Goal: Task Accomplishment & Management: Use online tool/utility

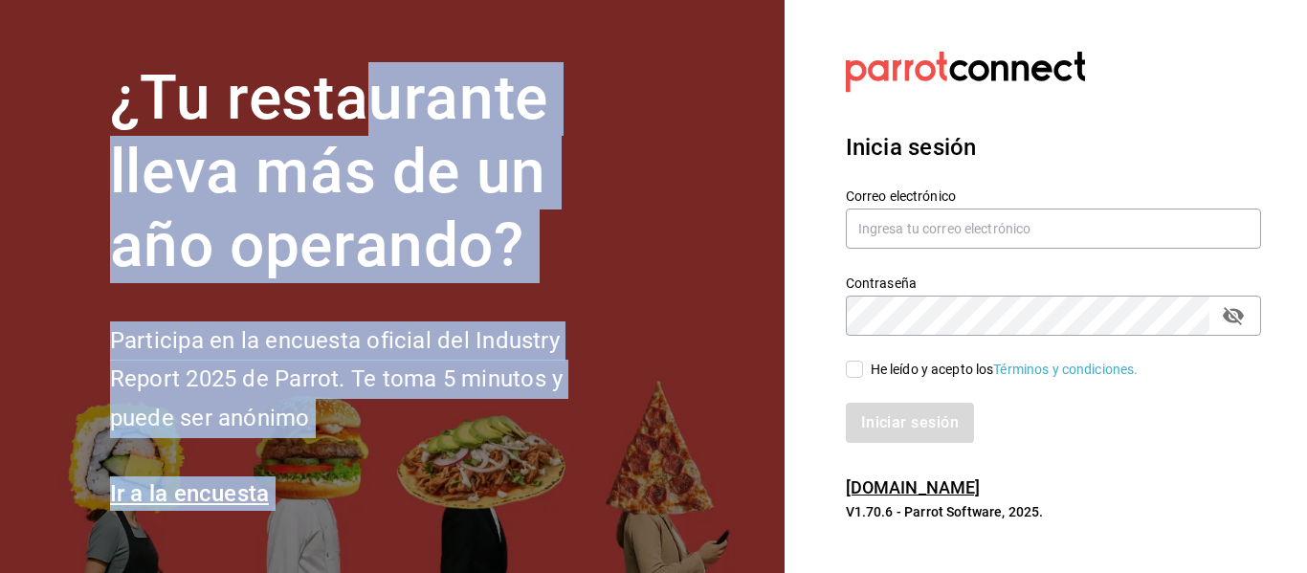
drag, startPoint x: 0, startPoint y: 0, endPoint x: 382, endPoint y: 129, distance: 403.0
click at [382, 129] on html "¿Tu restaurante lleva más de un año operando? Participa en la encuesta oficial …" at bounding box center [653, 286] width 1307 height 573
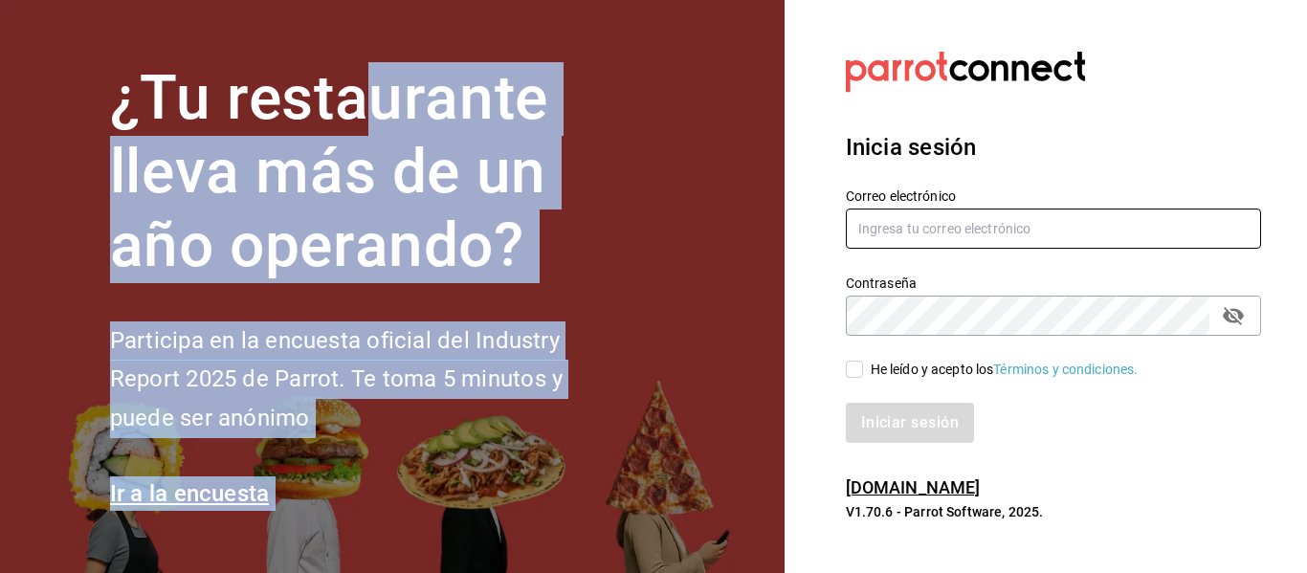
type input "[EMAIL_ADDRESS][DOMAIN_NAME]"
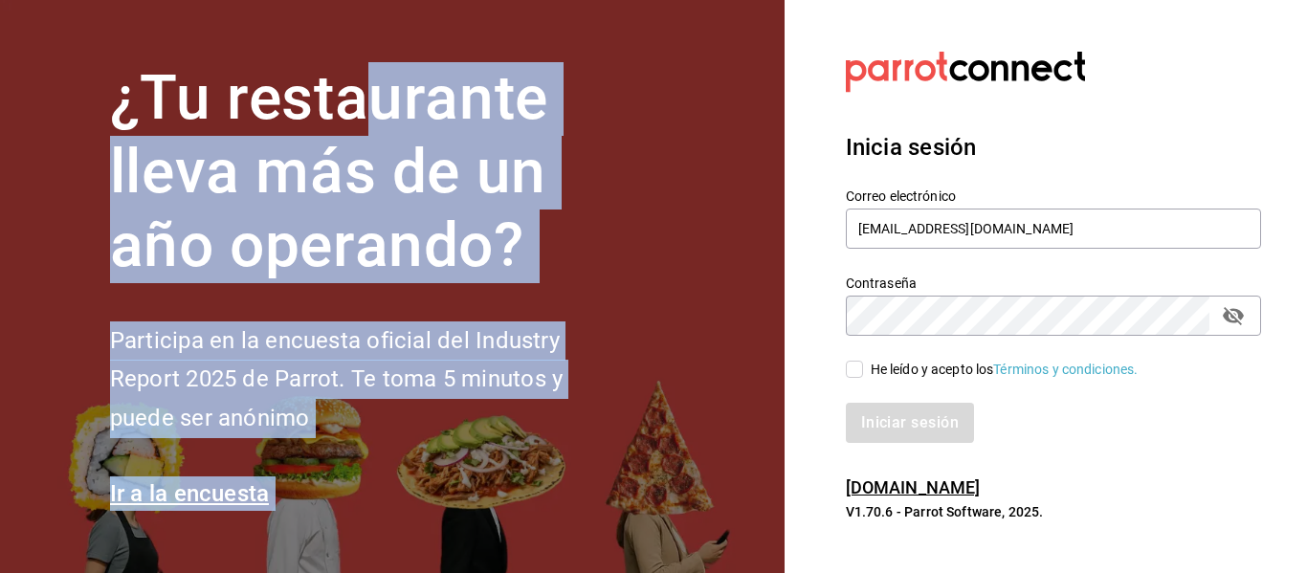
click at [849, 370] on input "He leído y acepto los Términos y condiciones." at bounding box center [854, 369] width 17 height 17
checkbox input "true"
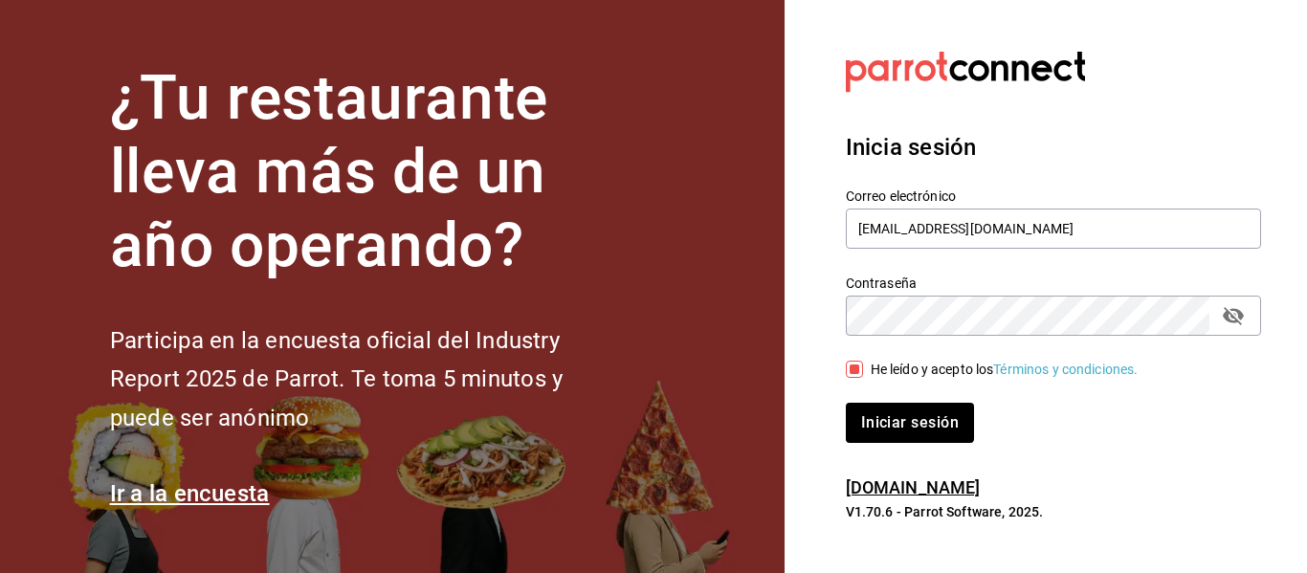
click at [900, 459] on div "Inicia sesión Correo electrónico [EMAIL_ADDRESS][DOMAIN_NAME] Contraseña Contra…" at bounding box center [1053, 286] width 415 height 359
click at [892, 431] on button "Iniciar sesión" at bounding box center [911, 423] width 130 height 40
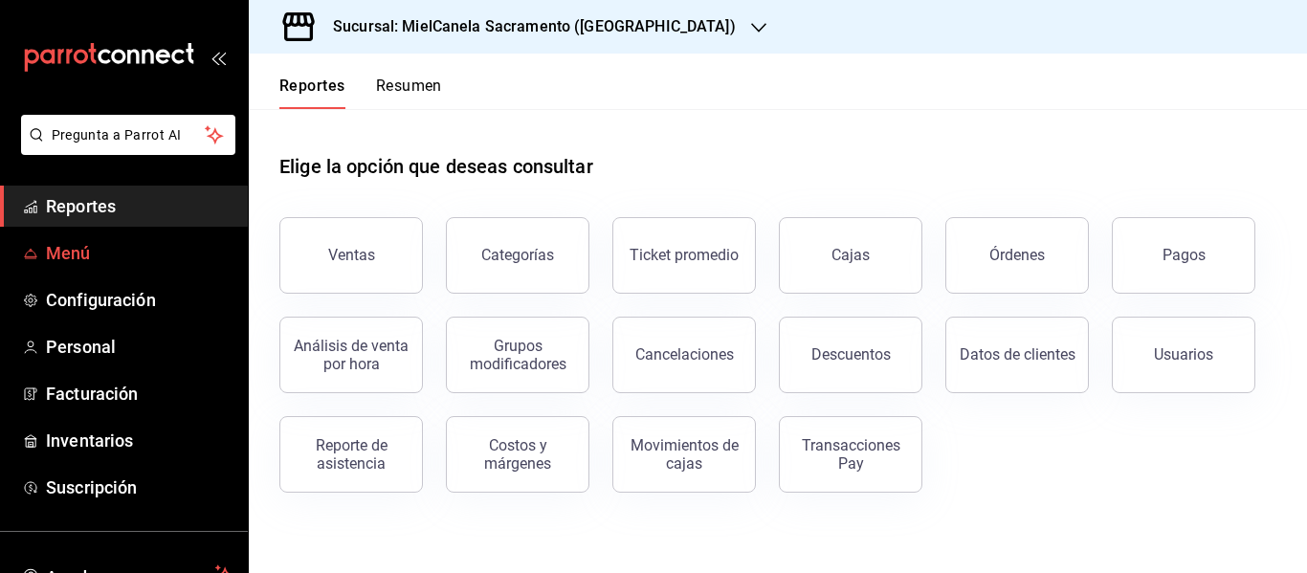
click at [92, 242] on span "Menú" at bounding box center [139, 253] width 187 height 26
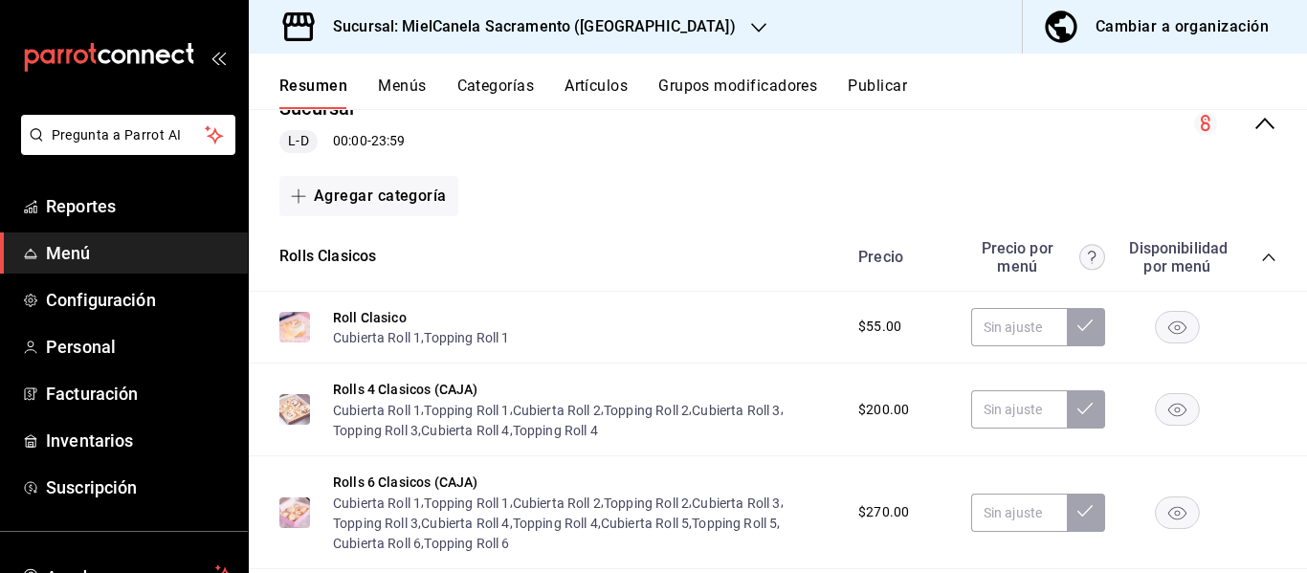
scroll to position [248, 0]
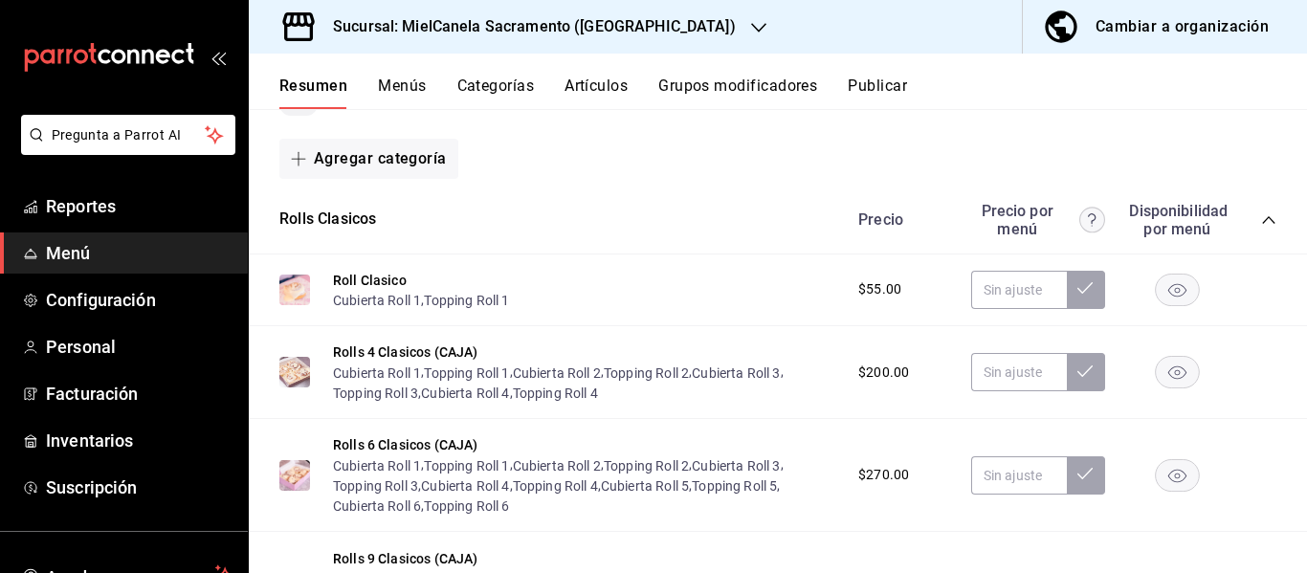
click at [1261, 223] on icon "collapse-category-row" at bounding box center [1268, 219] width 15 height 15
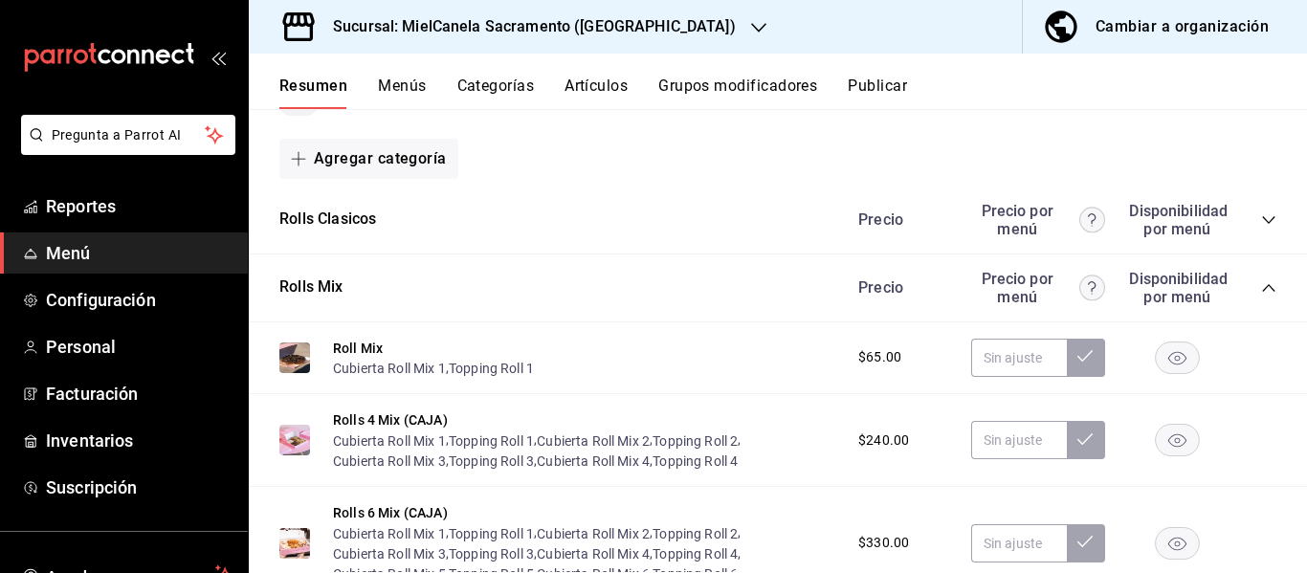
scroll to position [0, 0]
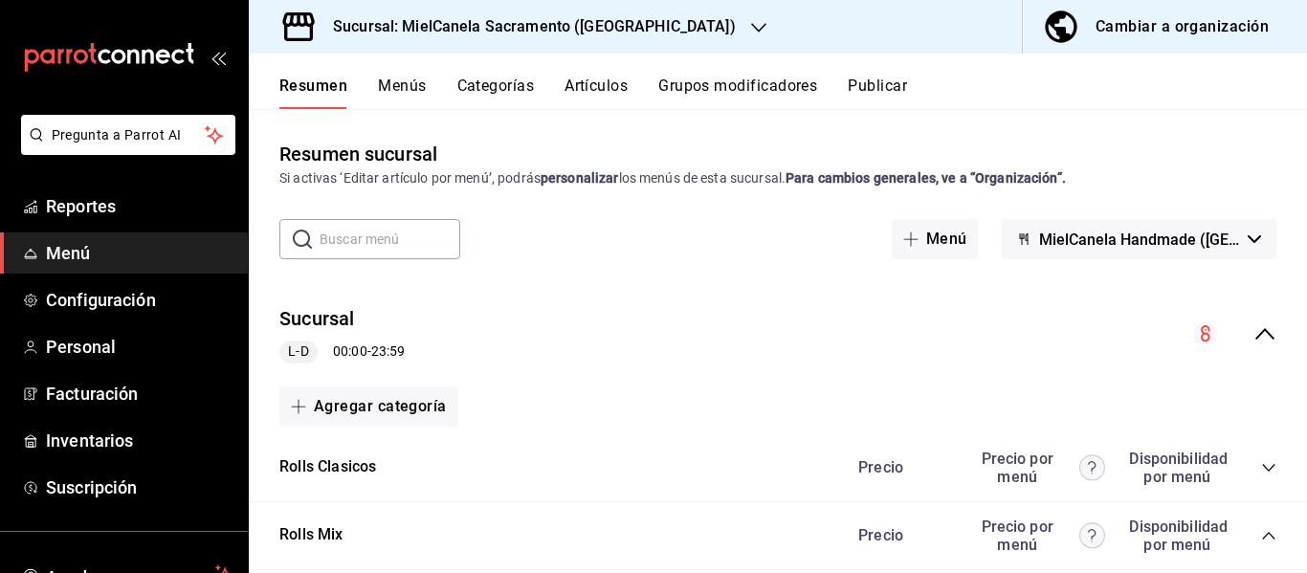
click at [1249, 316] on div "Sucursal L-D 00:00 - 23:59" at bounding box center [778, 334] width 1058 height 89
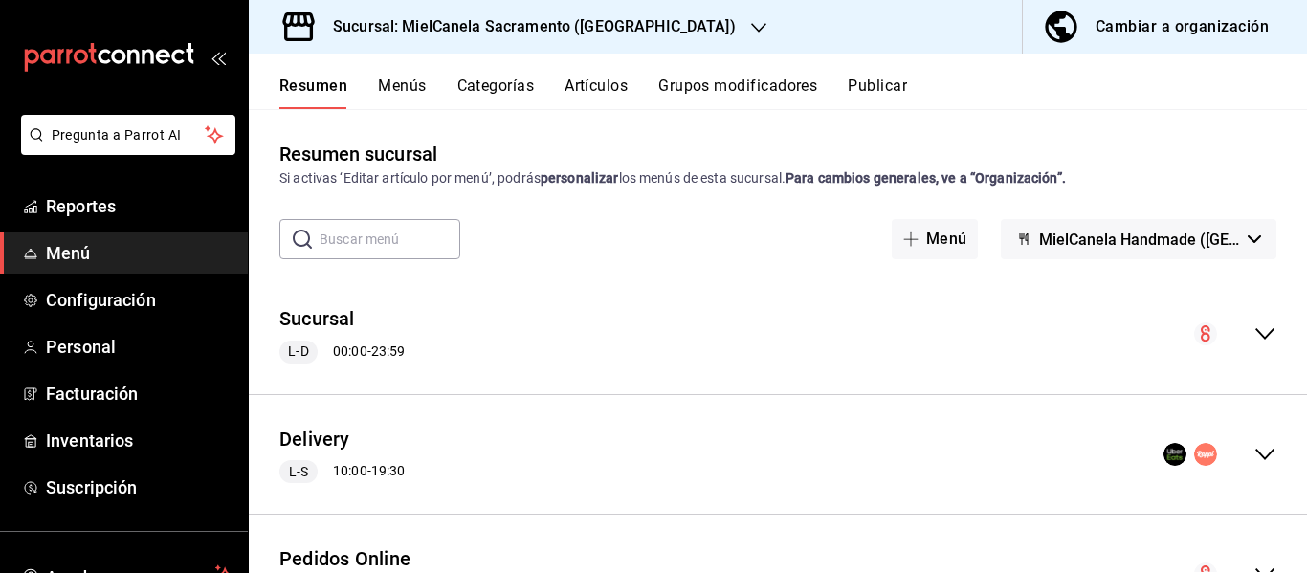
click at [1263, 458] on div "Delivery L-S 10:00 - 19:30" at bounding box center [778, 454] width 1058 height 89
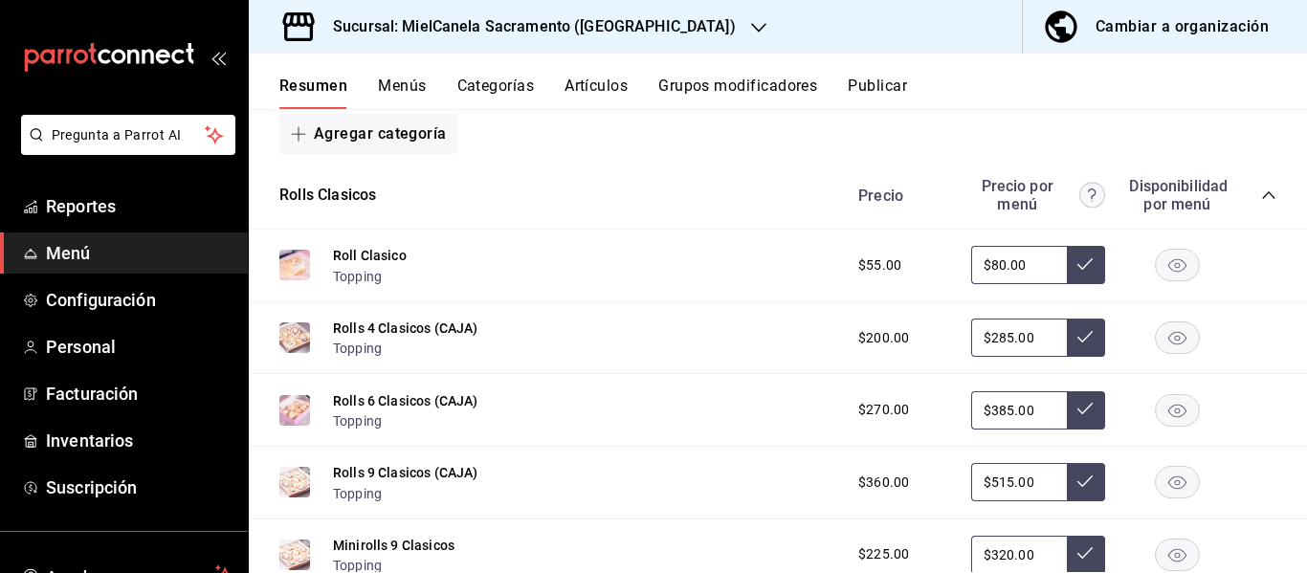
scroll to position [397, 0]
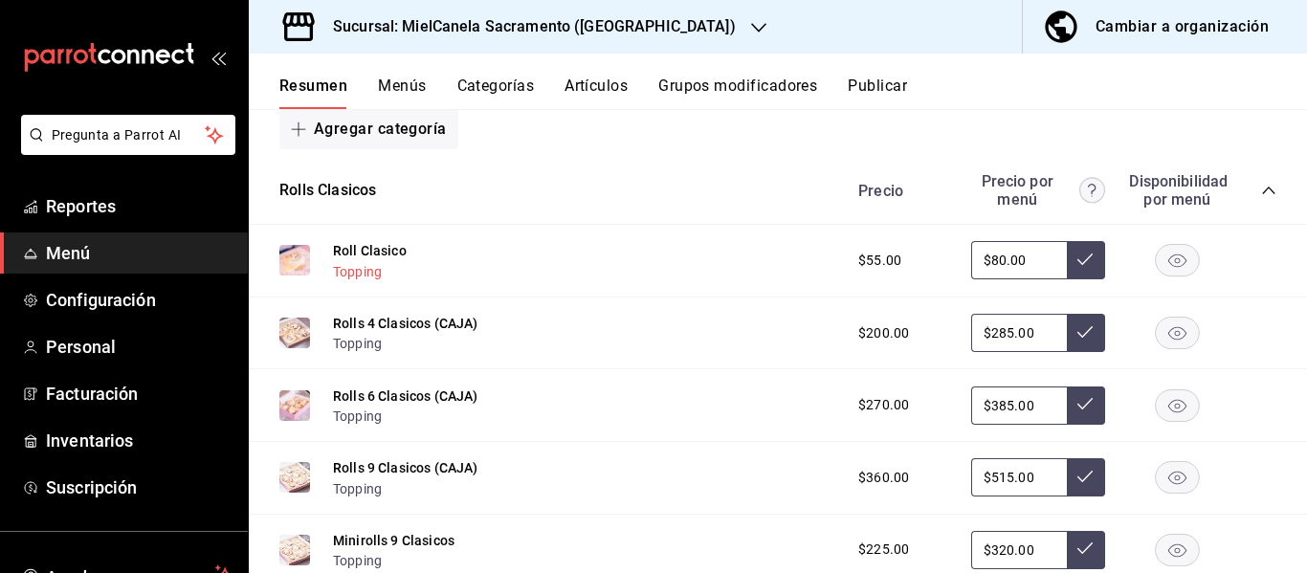
click at [365, 271] on button "Topping" at bounding box center [357, 271] width 49 height 19
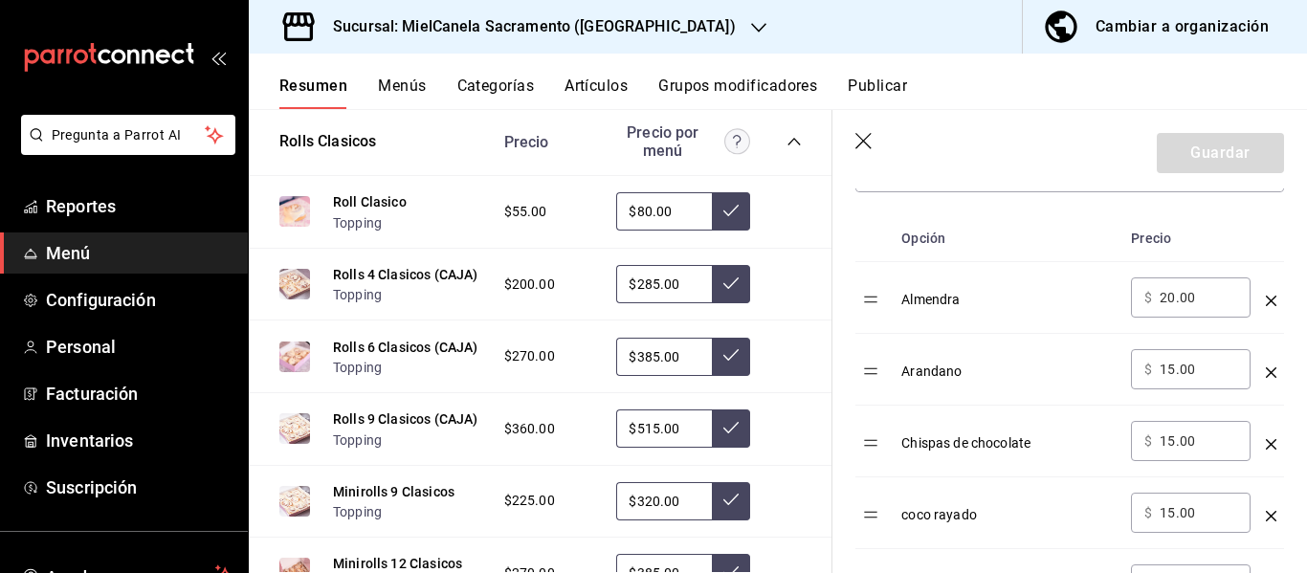
scroll to position [630, 0]
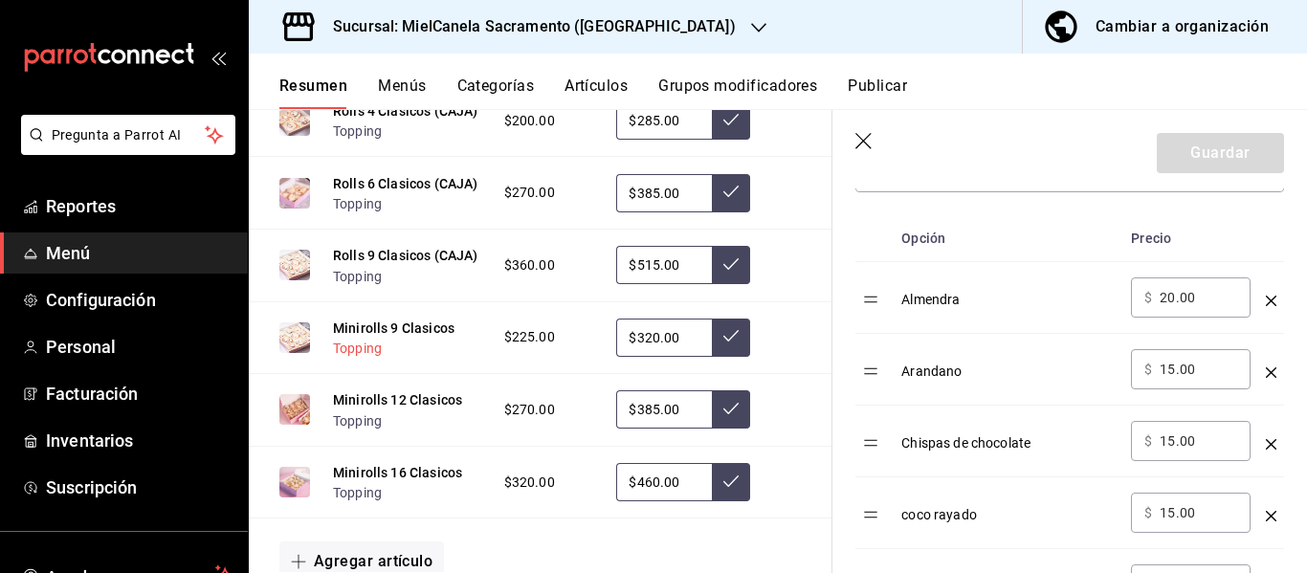
click at [379, 358] on button "Topping" at bounding box center [357, 348] width 49 height 19
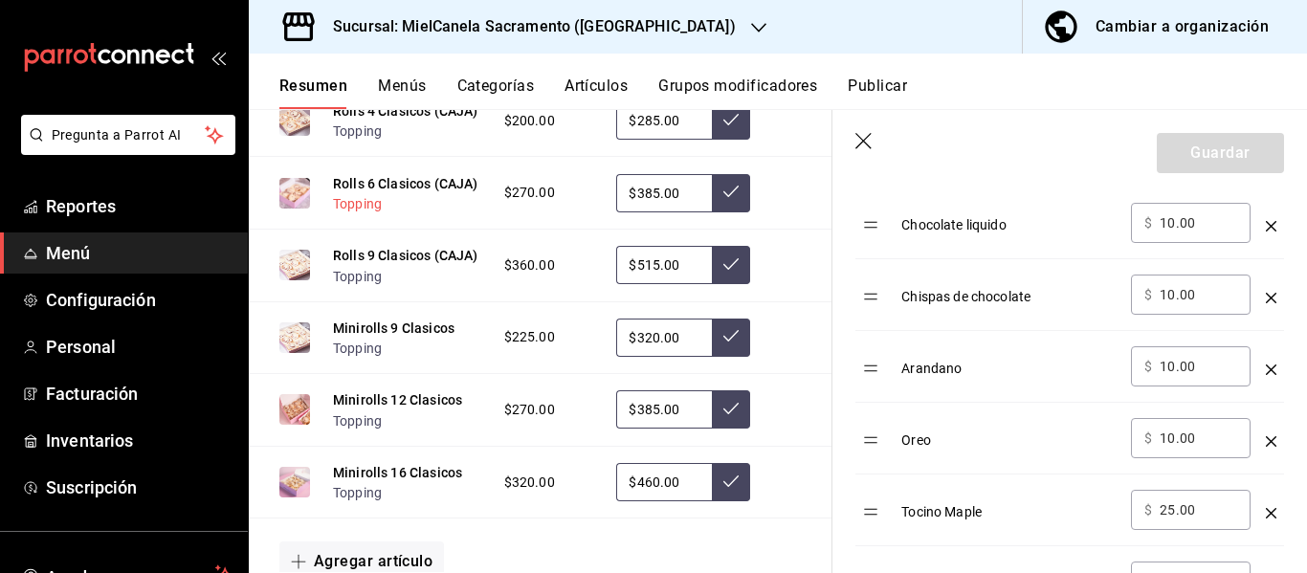
click at [342, 213] on button "Topping" at bounding box center [357, 203] width 49 height 19
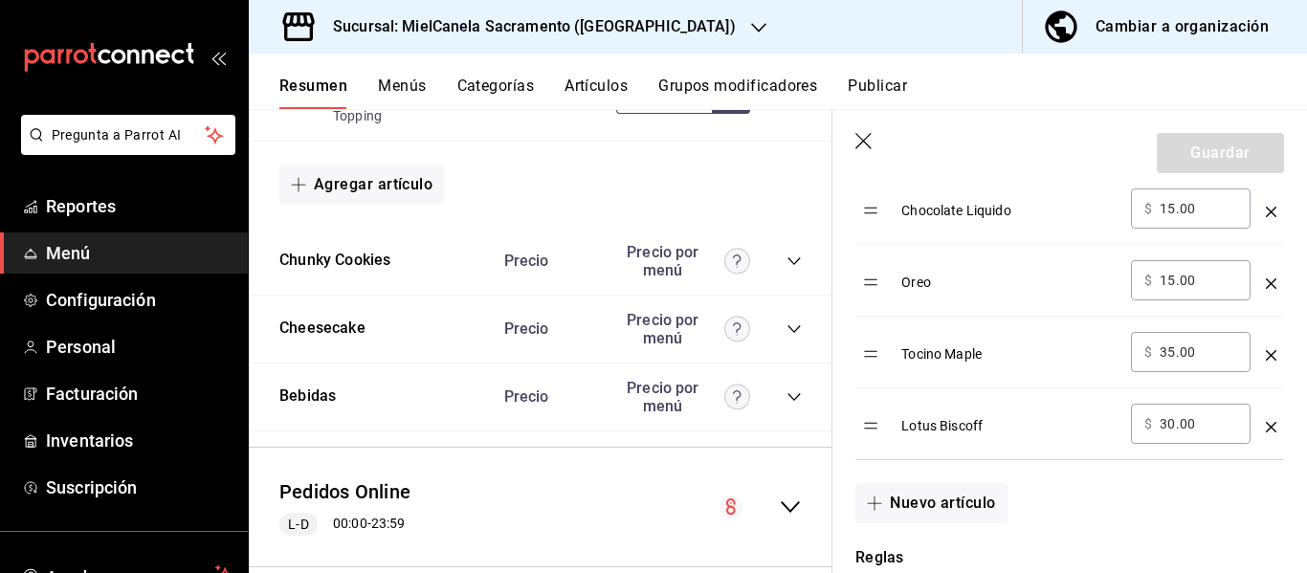
scroll to position [1821, 0]
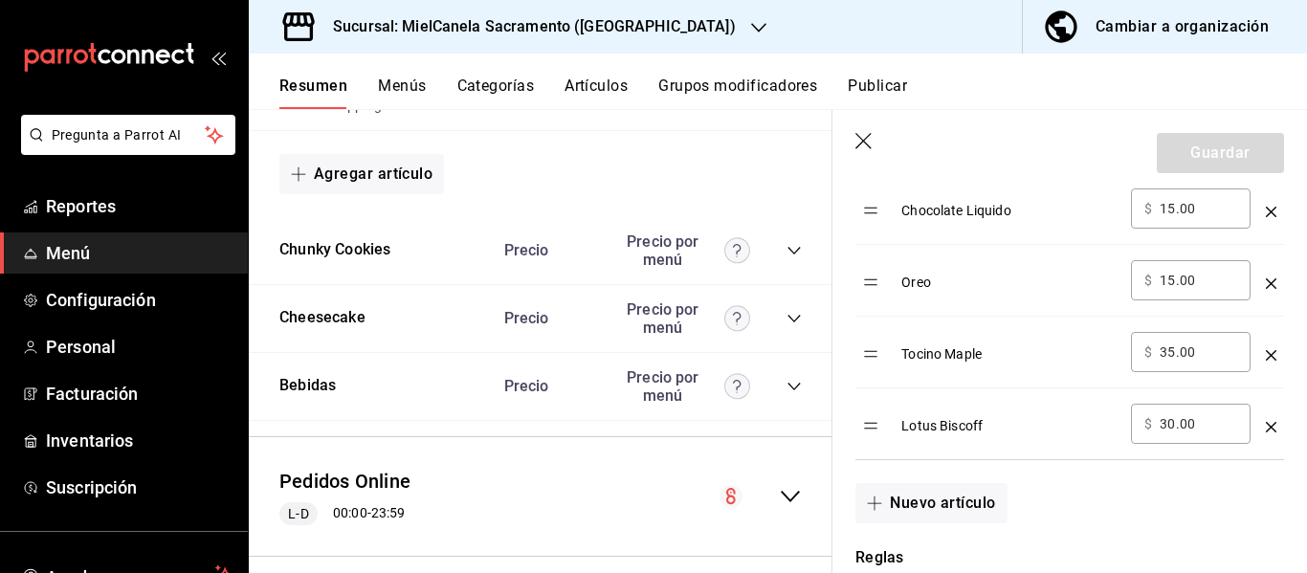
click at [787, 254] on icon "collapse-category-row" at bounding box center [793, 251] width 12 height 8
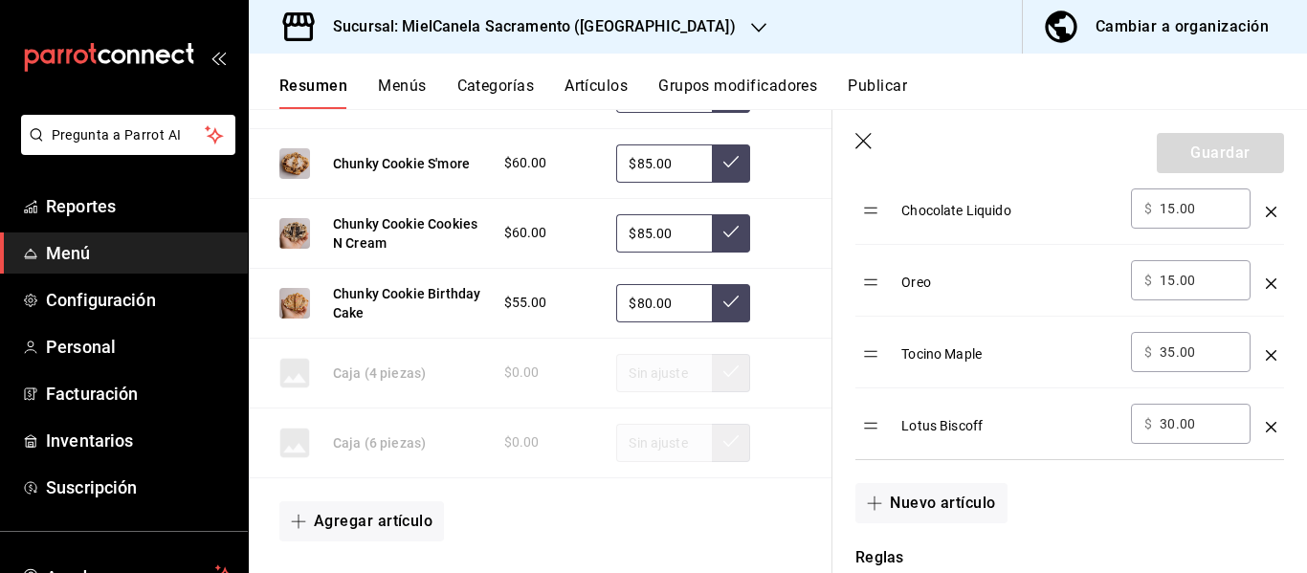
scroll to position [2495, 0]
